Goal: Task Accomplishment & Management: Manage account settings

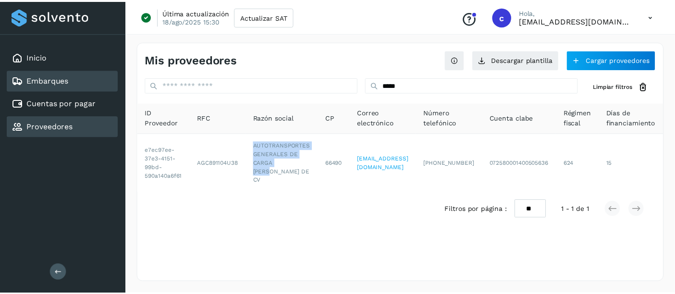
scroll to position [0, 0]
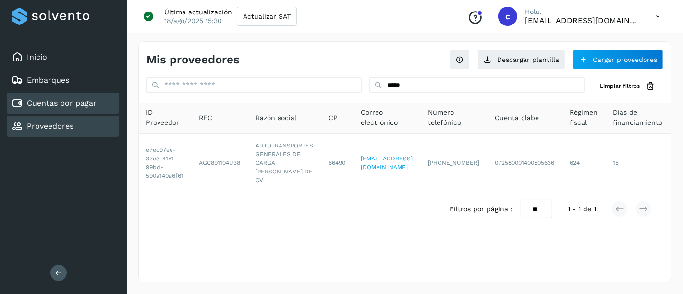
click at [59, 106] on div "Cuentas por pagar" at bounding box center [54, 103] width 85 height 12
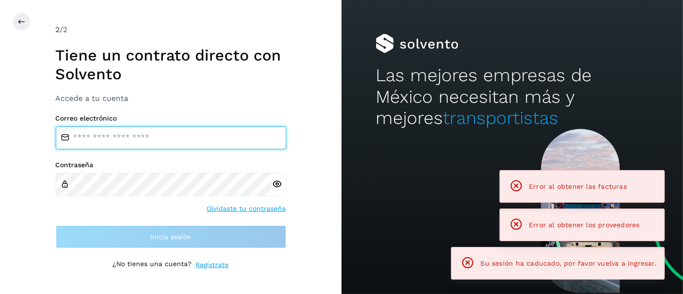
type input "**********"
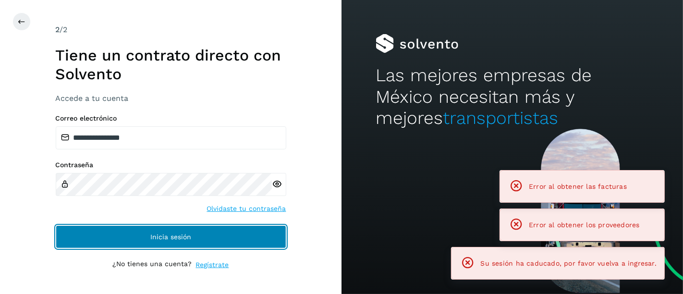
click at [154, 233] on span "Inicia sesión" at bounding box center [170, 236] width 41 height 7
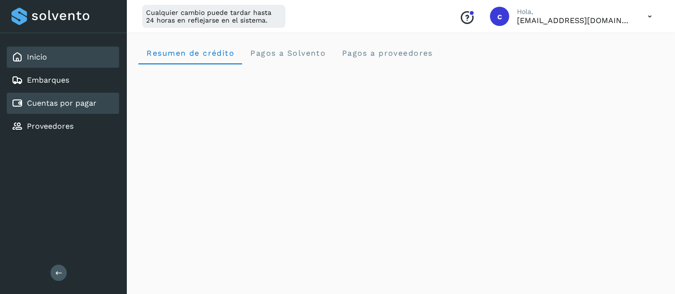
click at [74, 104] on link "Cuentas por pagar" at bounding box center [62, 102] width 70 height 9
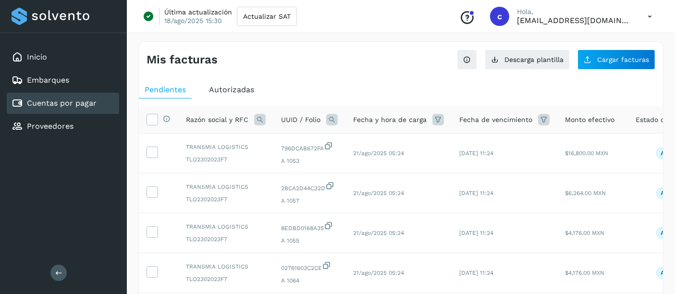
click at [326, 119] on icon at bounding box center [332, 120] width 12 height 12
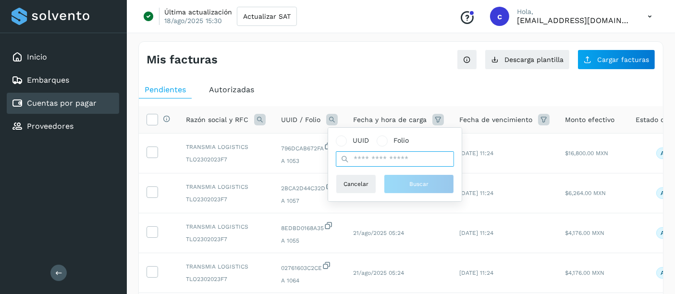
click at [383, 159] on input "text" at bounding box center [395, 158] width 118 height 15
paste input "**********"
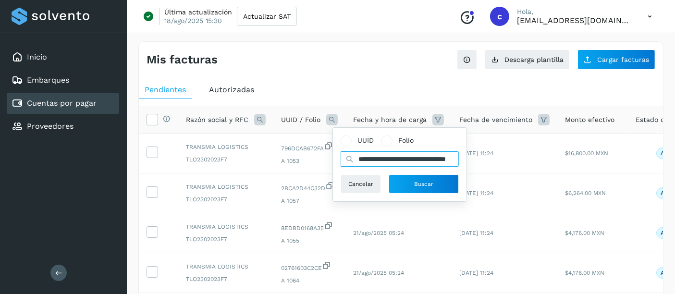
type input "**********"
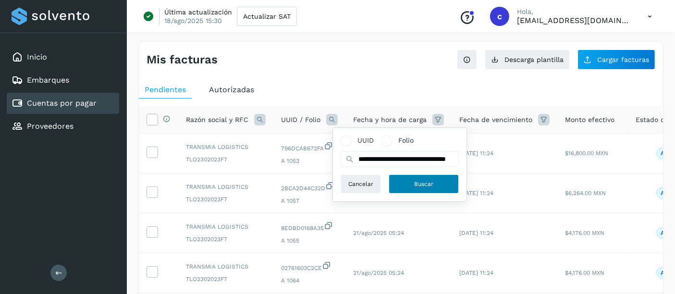
click at [398, 187] on button "Buscar" at bounding box center [423, 183] width 70 height 19
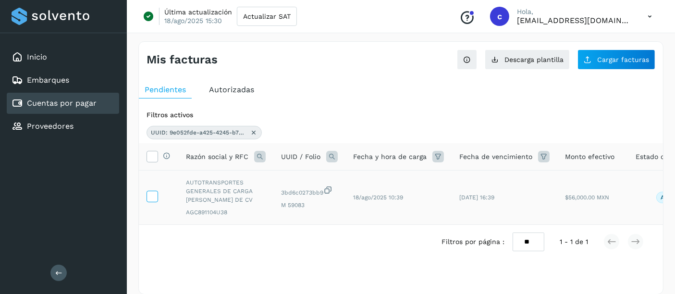
click at [145, 197] on td at bounding box center [158, 197] width 39 height 54
click at [149, 197] on icon at bounding box center [152, 196] width 10 height 10
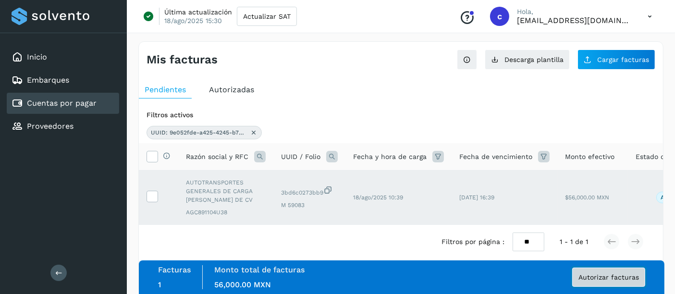
click at [601, 277] on span "Autorizar facturas" at bounding box center [608, 277] width 60 height 7
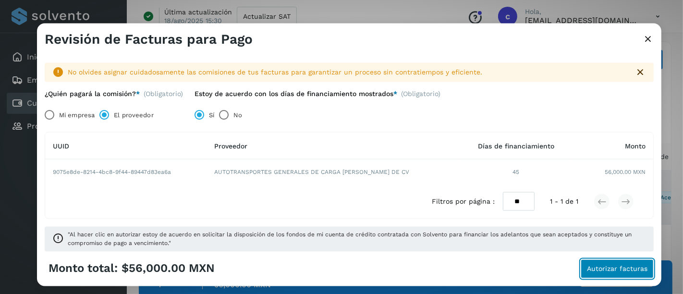
click at [615, 265] on span "Autorizar facturas" at bounding box center [617, 268] width 60 height 7
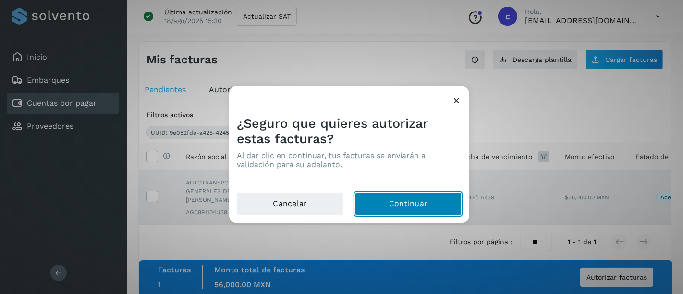
click at [416, 210] on button "Continuar" at bounding box center [408, 204] width 107 height 23
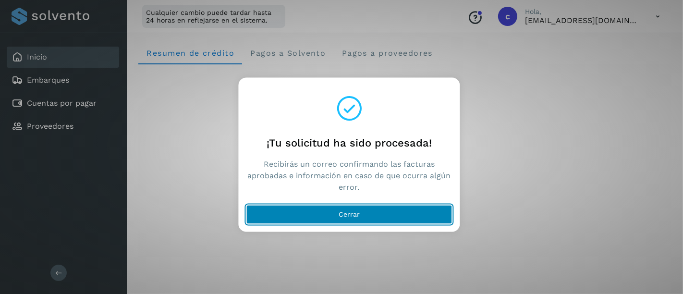
click at [333, 214] on button "Cerrar" at bounding box center [349, 214] width 206 height 19
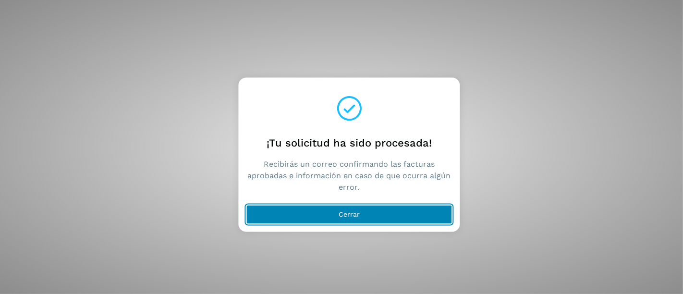
click at [327, 207] on button "Cerrar" at bounding box center [349, 214] width 206 height 19
